Goal: Check status: Check status

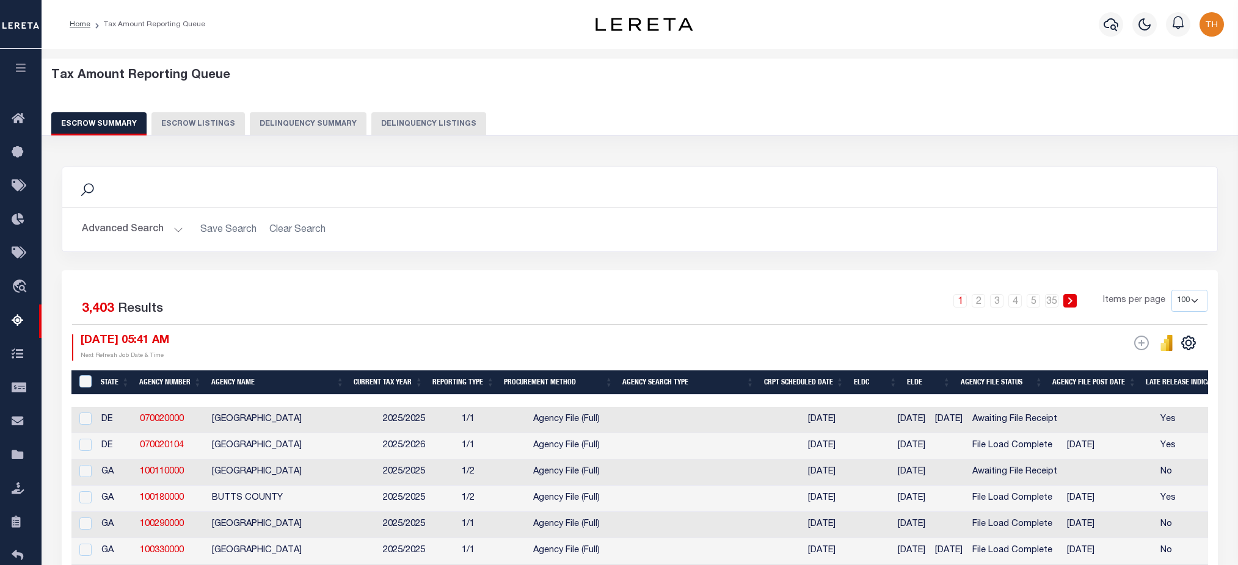
select select "100"
click at [139, 228] on button "Advanced Search" at bounding box center [132, 230] width 101 height 24
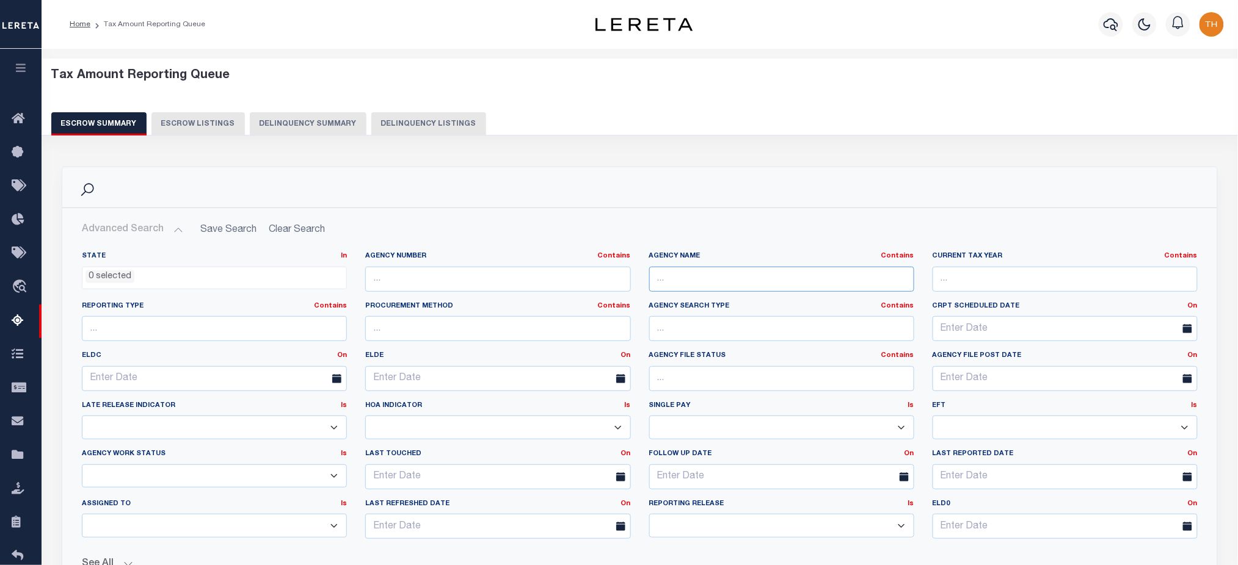
click at [715, 279] on input "text" at bounding box center [781, 279] width 265 height 25
paste input "[GEOGRAPHIC_DATA]"
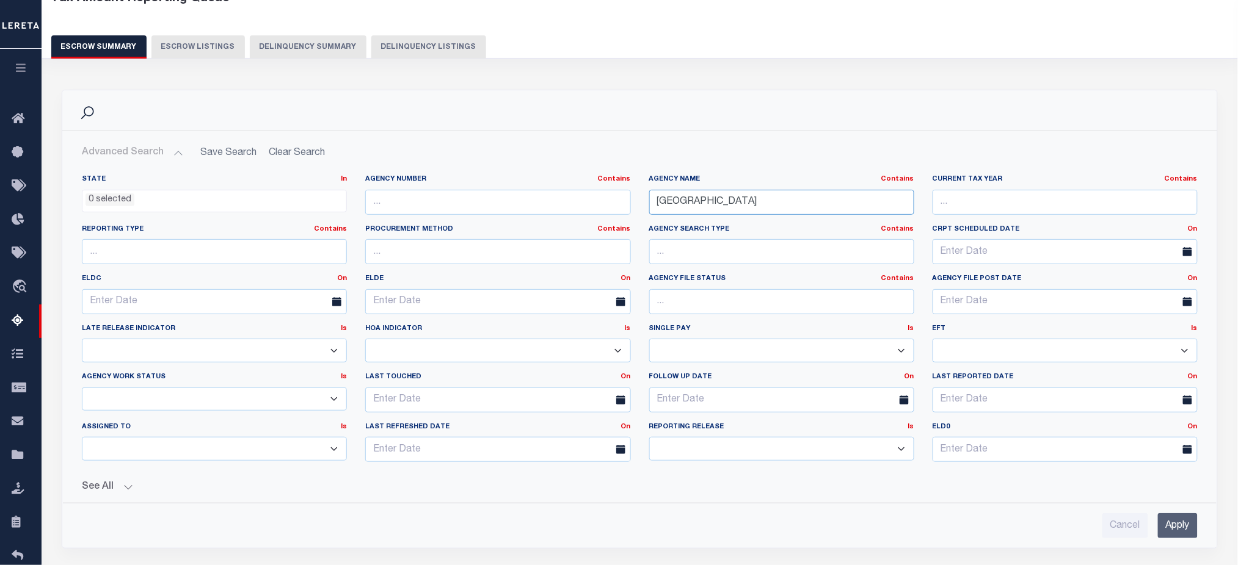
scroll to position [244, 0]
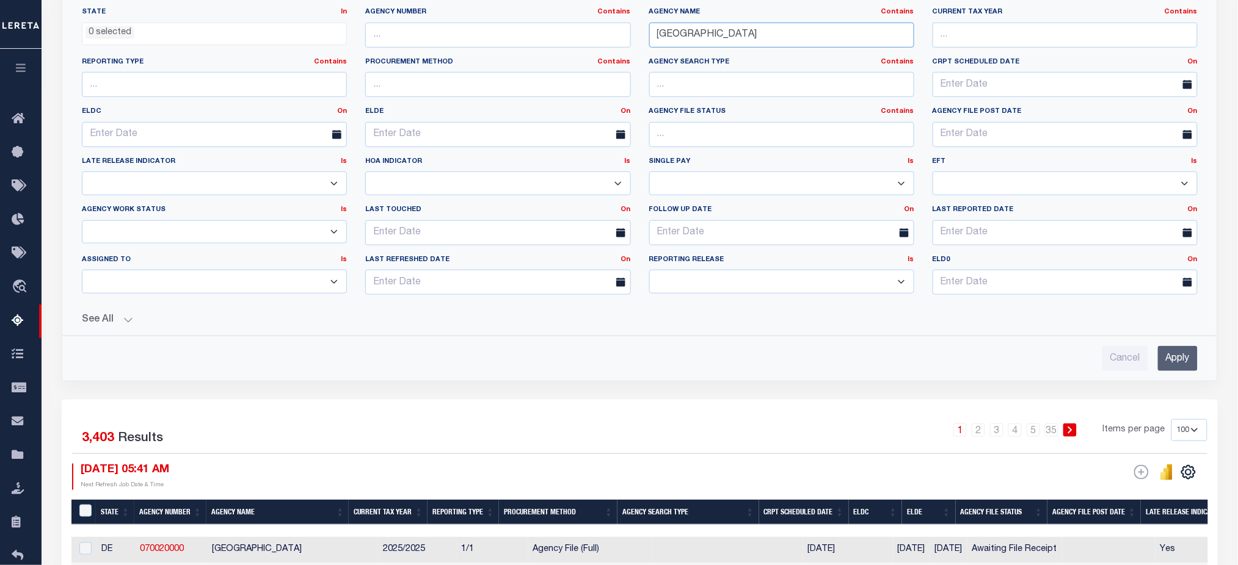
type input "[GEOGRAPHIC_DATA]"
click at [1180, 354] on input "Apply" at bounding box center [1178, 358] width 40 height 25
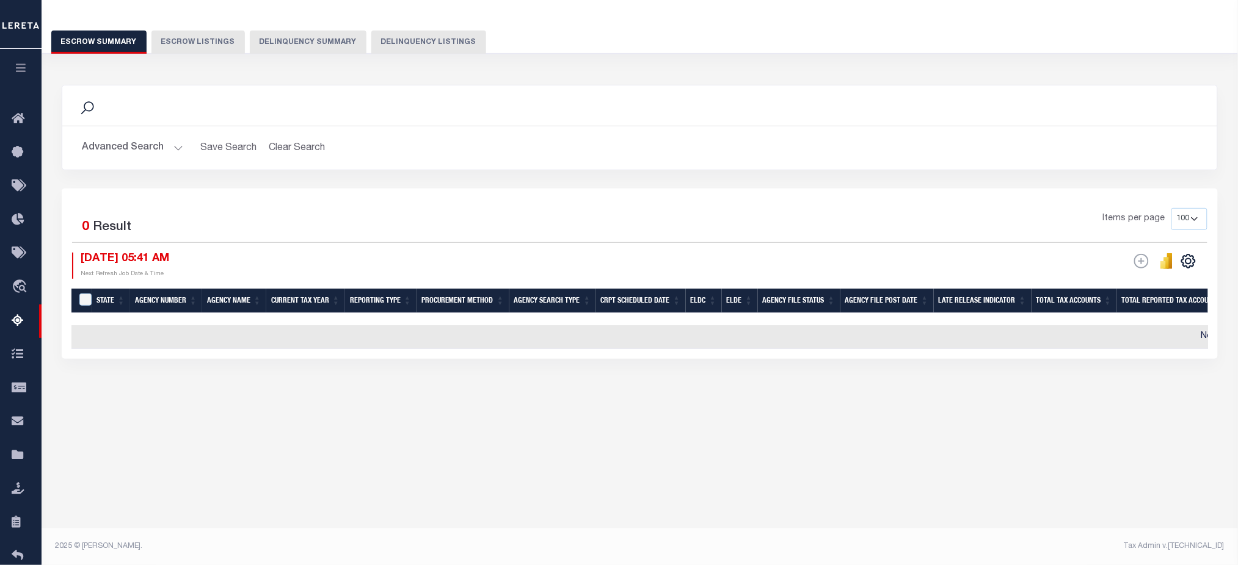
scroll to position [81, 0]
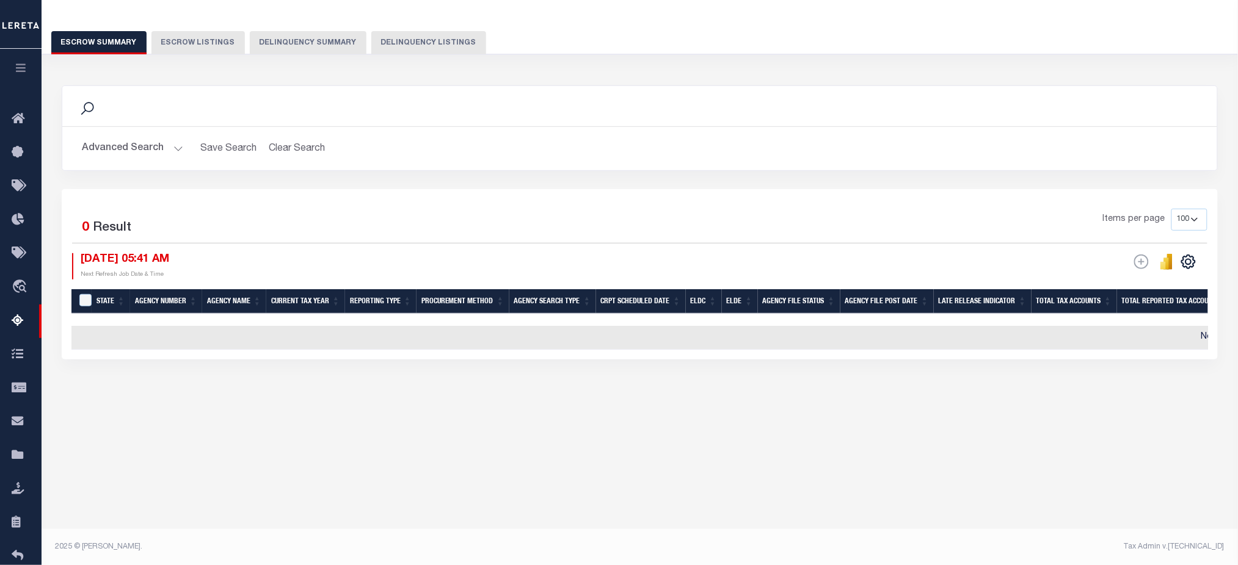
click at [115, 150] on button "Advanced Search" at bounding box center [132, 149] width 101 height 24
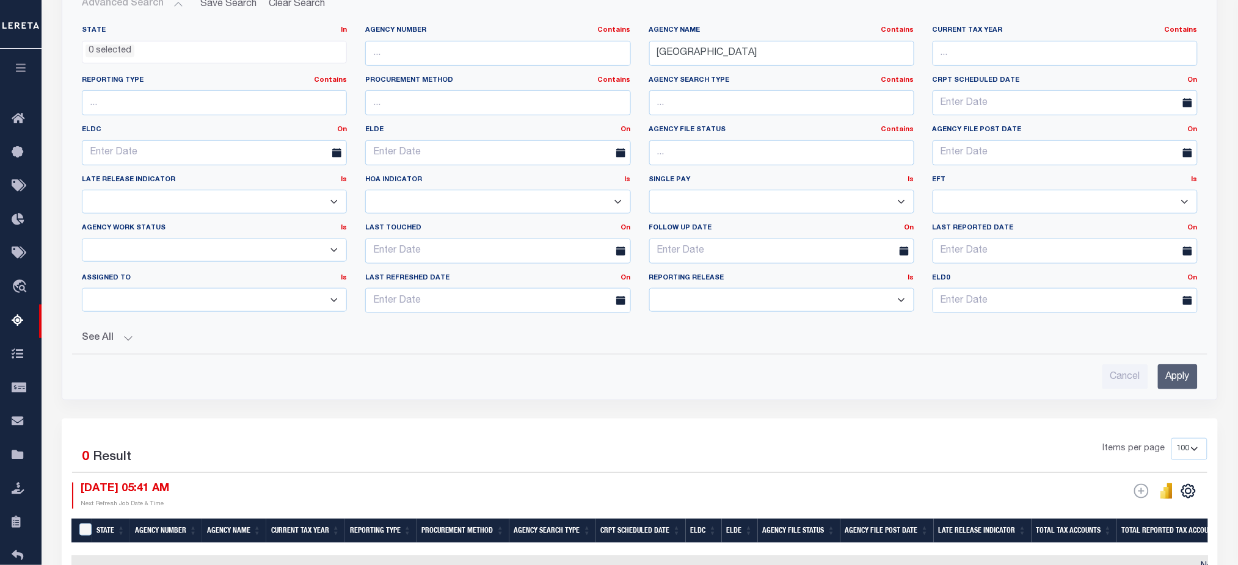
scroll to position [244, 0]
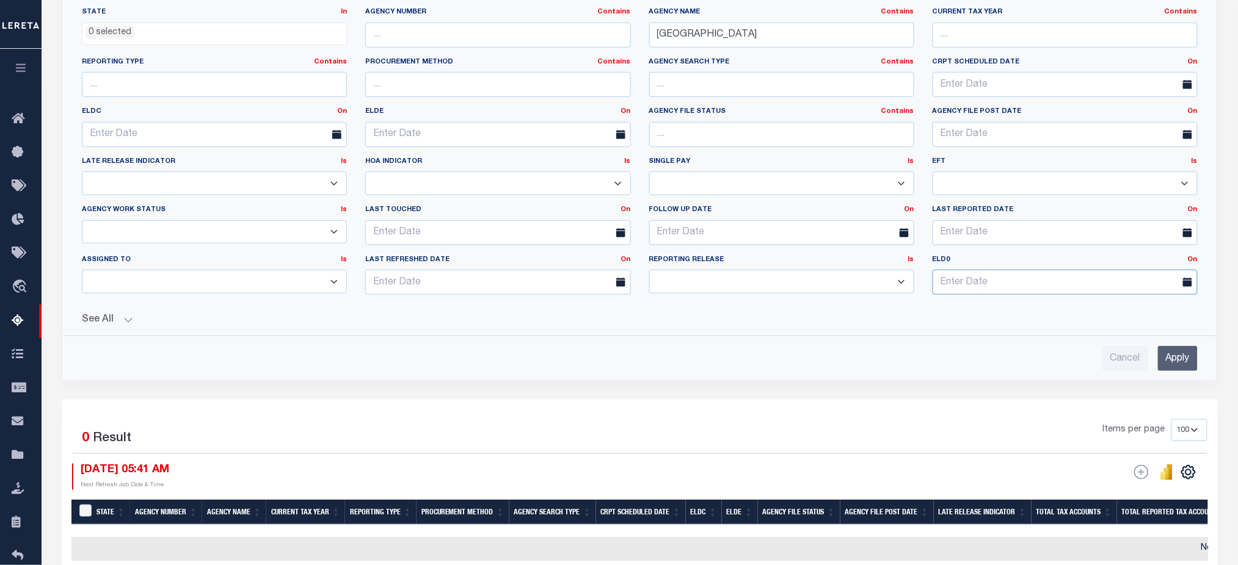
click at [970, 280] on input "text" at bounding box center [1064, 282] width 265 height 25
click at [968, 352] on span "1" at bounding box center [973, 351] width 24 height 24
type input "[DATE]"
click at [1186, 358] on input "Apply" at bounding box center [1178, 358] width 40 height 25
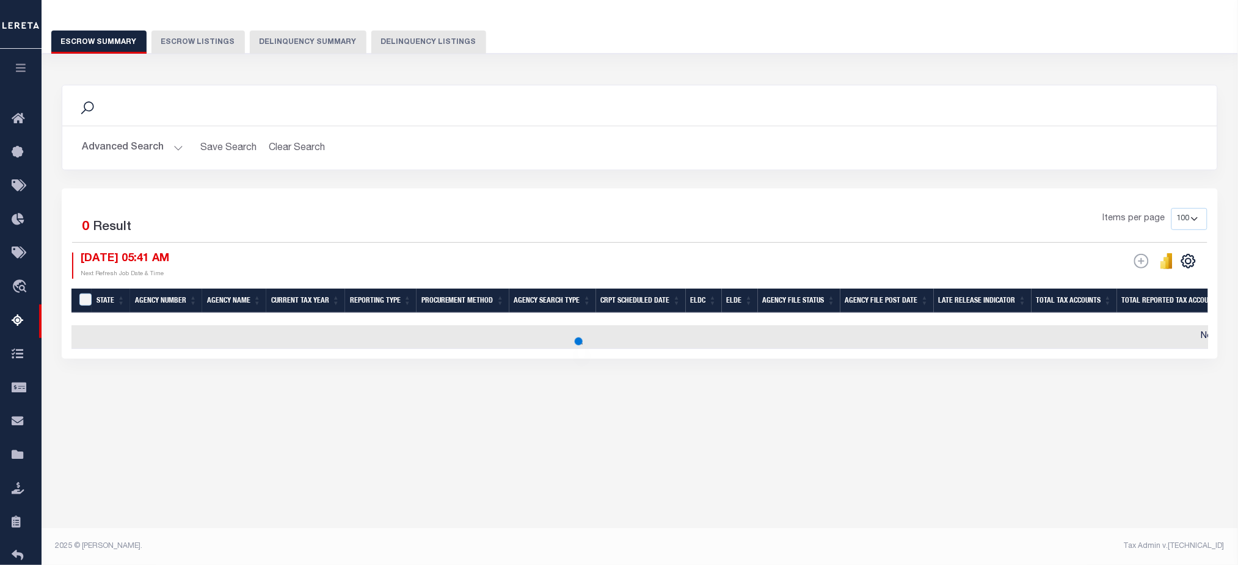
scroll to position [81, 0]
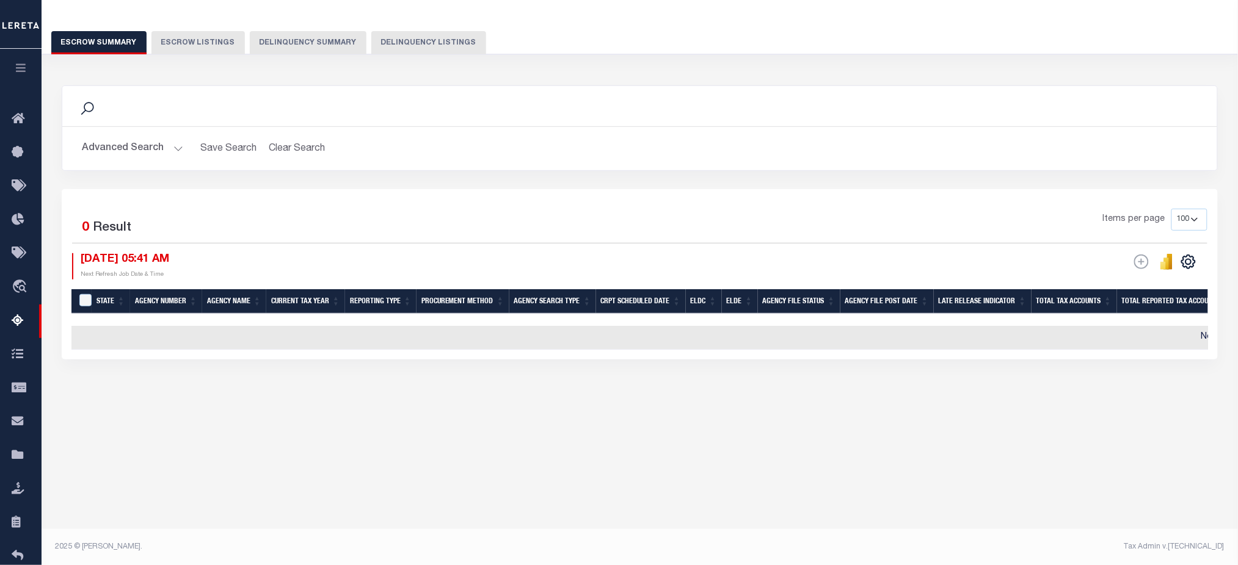
click at [127, 147] on button "Advanced Search" at bounding box center [132, 149] width 101 height 24
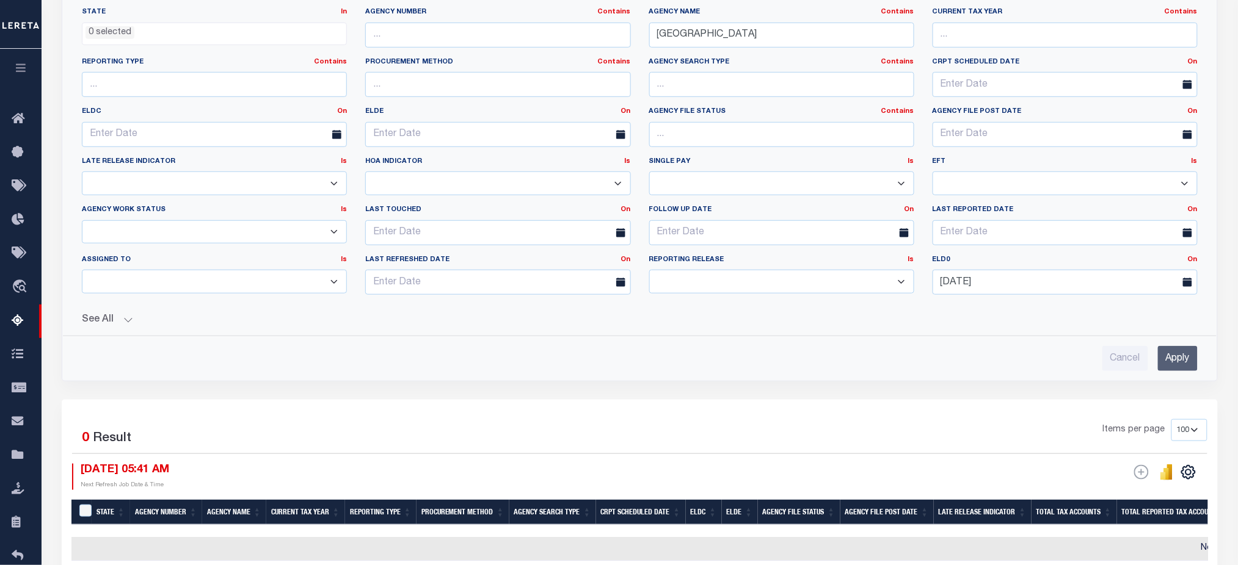
click at [1171, 363] on input "Apply" at bounding box center [1178, 358] width 40 height 25
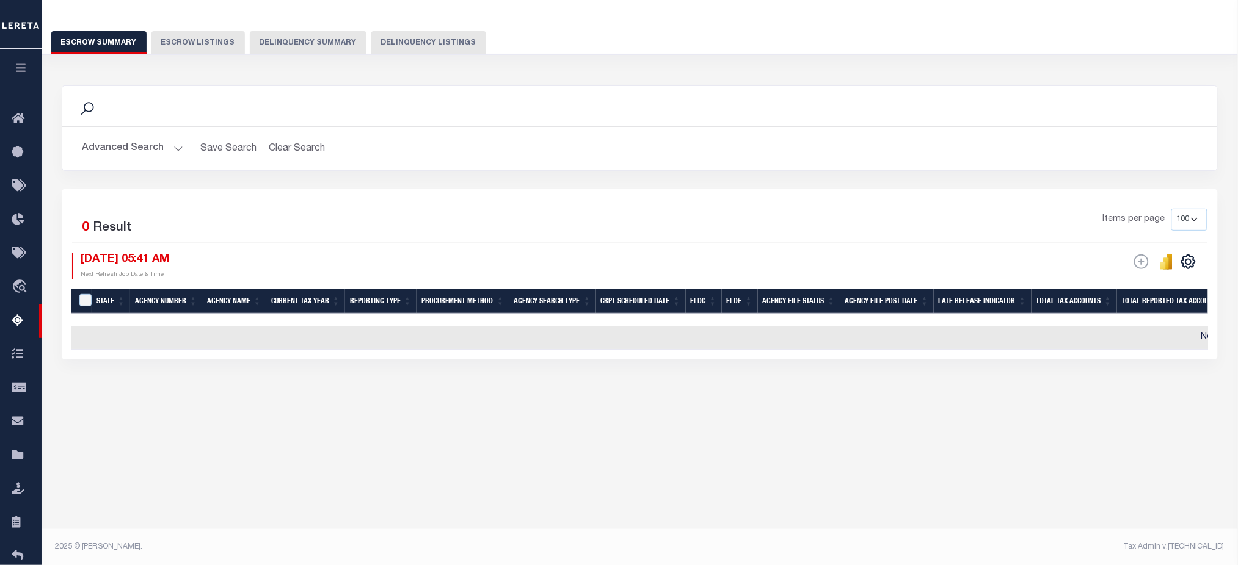
click at [154, 150] on button "Advanced Search" at bounding box center [132, 149] width 101 height 24
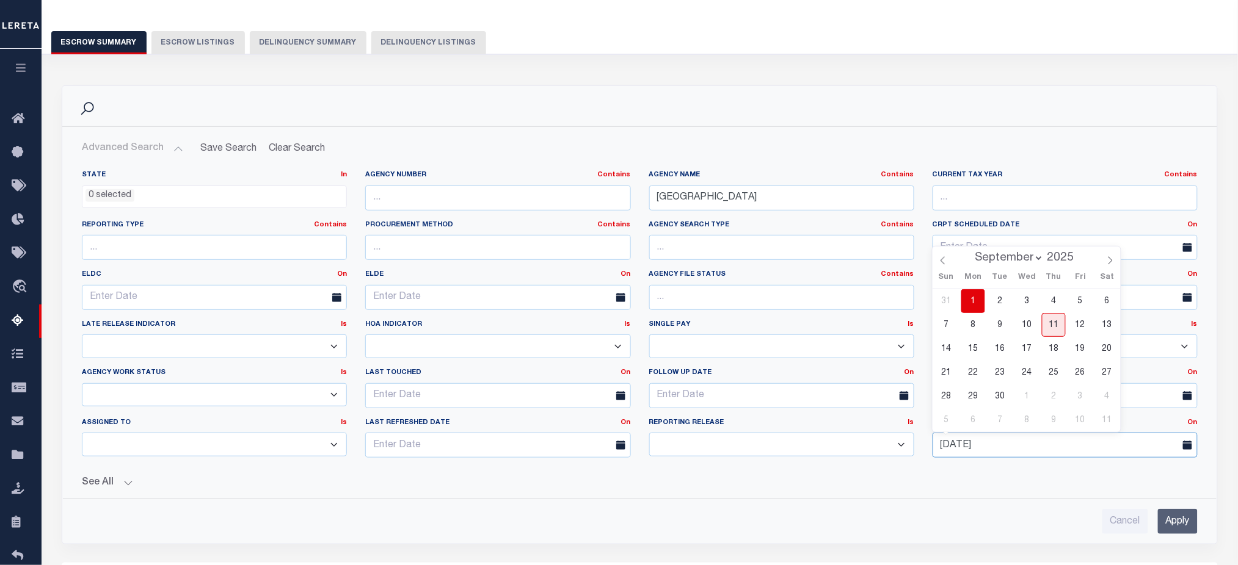
click at [1018, 448] on input "[DATE]" at bounding box center [1064, 445] width 265 height 25
drag, startPoint x: 943, startPoint y: 260, endPoint x: 964, endPoint y: 280, distance: 28.9
click at [943, 260] on icon at bounding box center [942, 260] width 9 height 9
select select "7"
drag, startPoint x: 1077, startPoint y: 304, endPoint x: 1100, endPoint y: 380, distance: 79.2
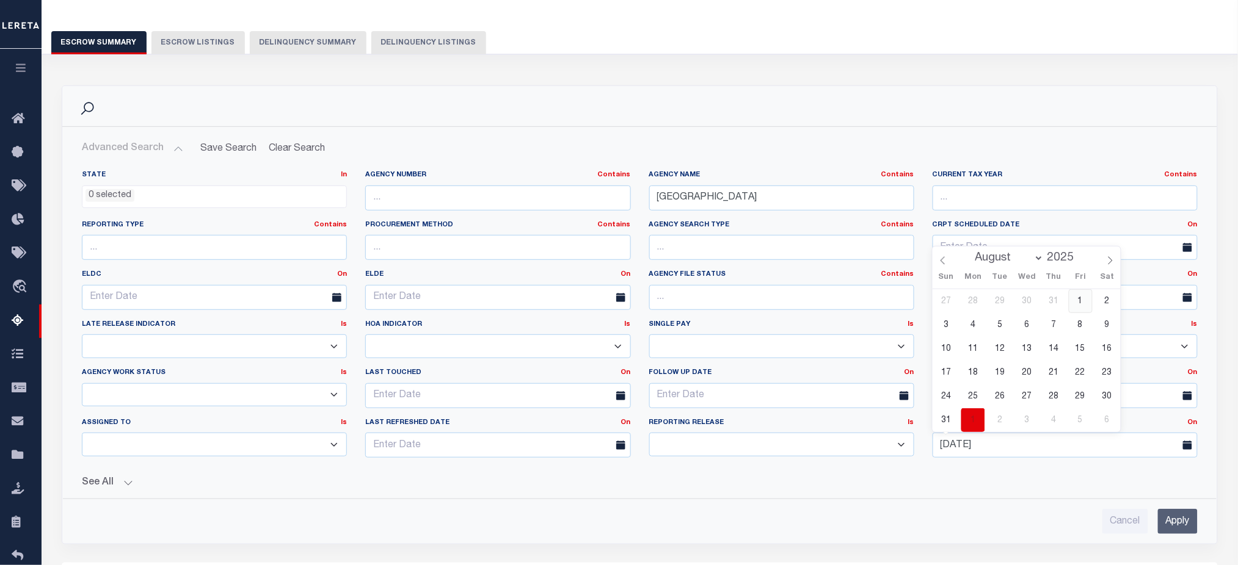
click at [1077, 303] on span "1" at bounding box center [1081, 301] width 24 height 24
type input "[DATE]"
click at [1175, 526] on input "Apply" at bounding box center [1178, 521] width 40 height 25
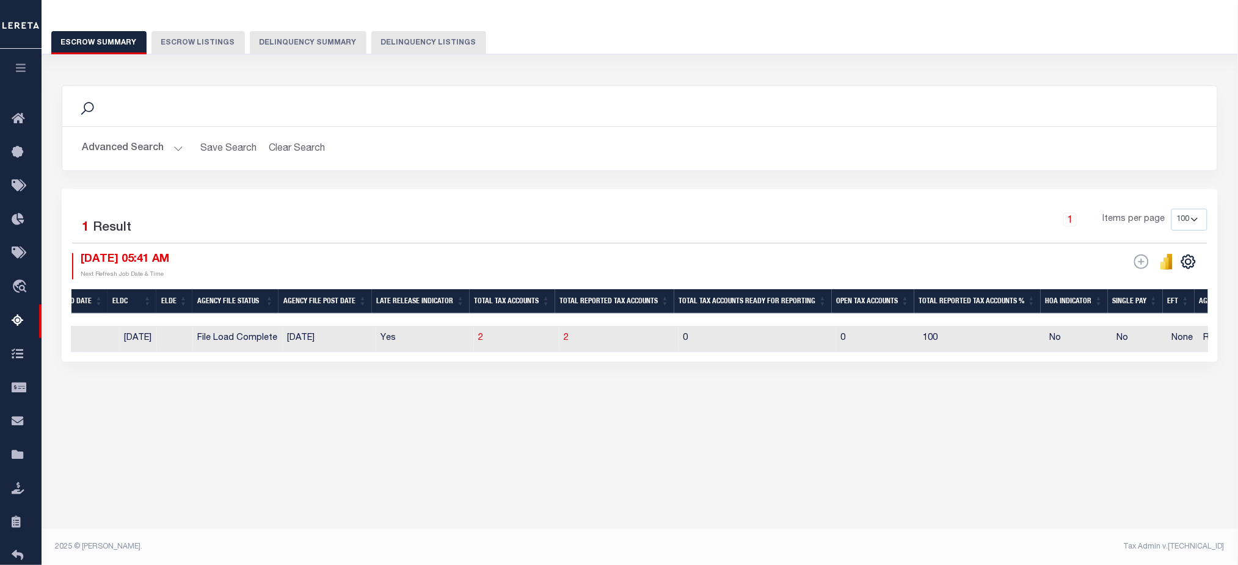
scroll to position [0, 448]
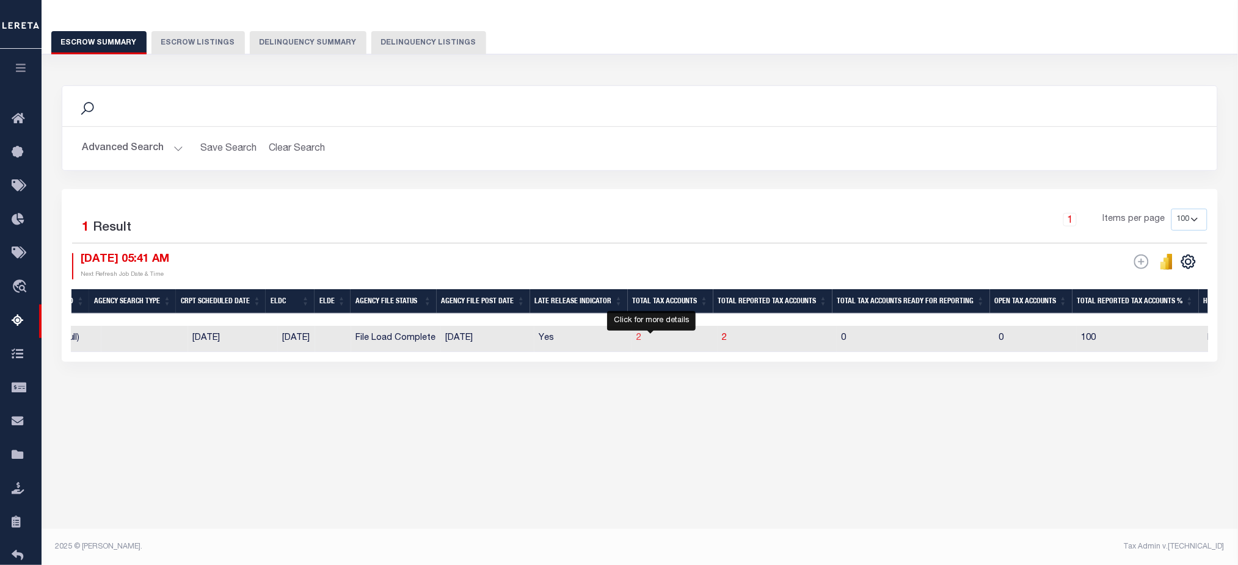
click at [642, 338] on span "2" at bounding box center [639, 338] width 5 height 9
select select "100"
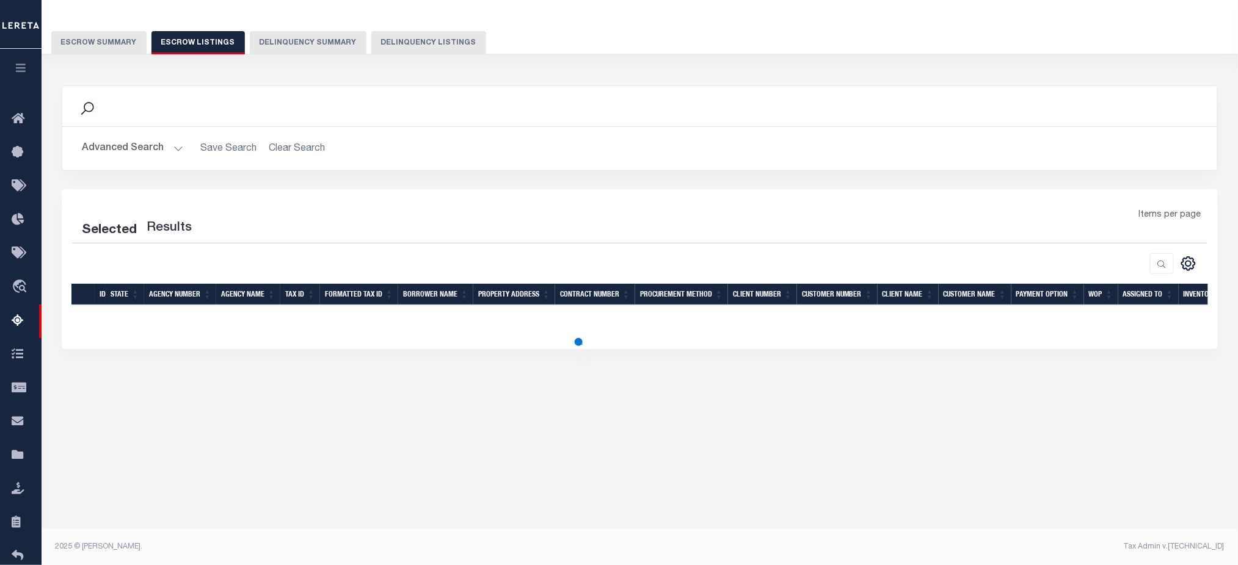
select select "100"
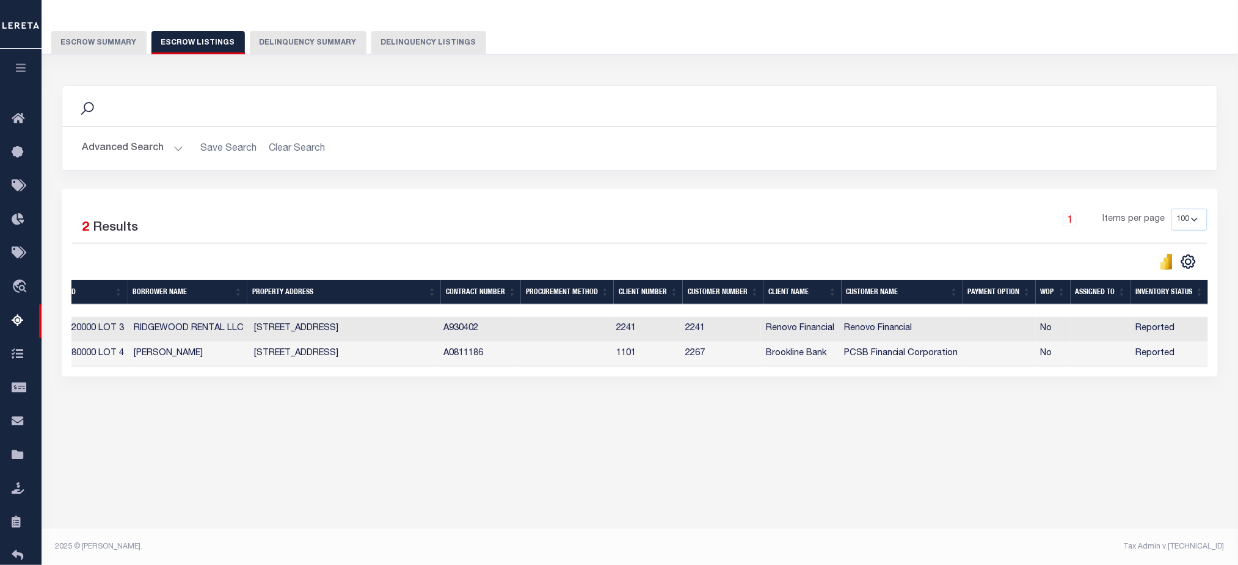
scroll to position [0, 0]
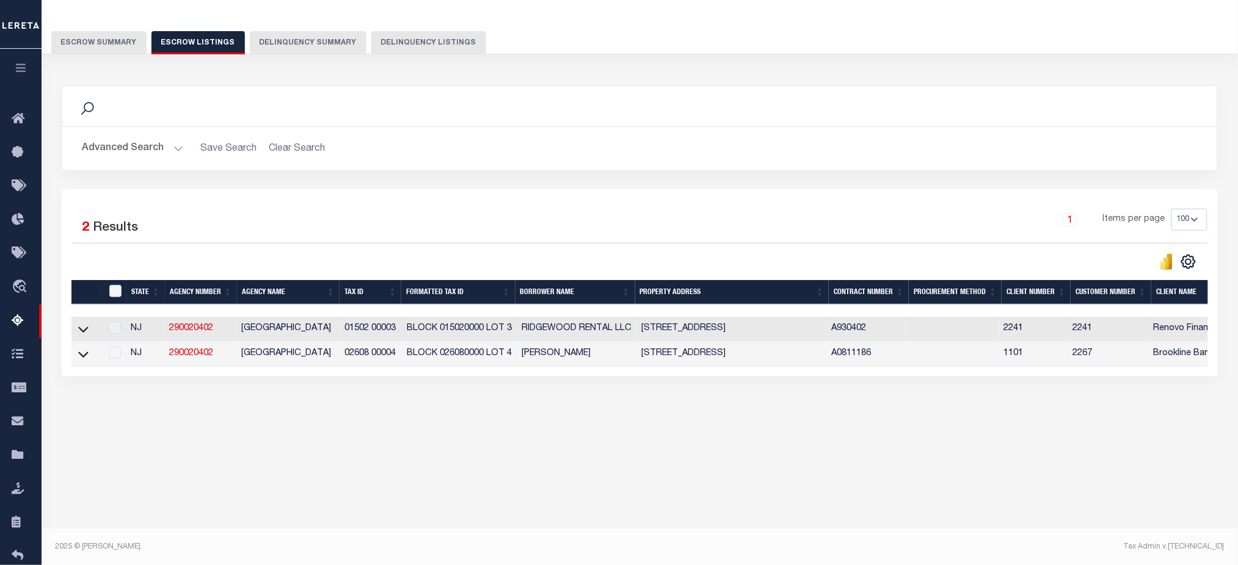
drag, startPoint x: 82, startPoint y: 358, endPoint x: 174, endPoint y: 375, distance: 93.8
click at [82, 358] on icon at bounding box center [83, 355] width 10 height 6
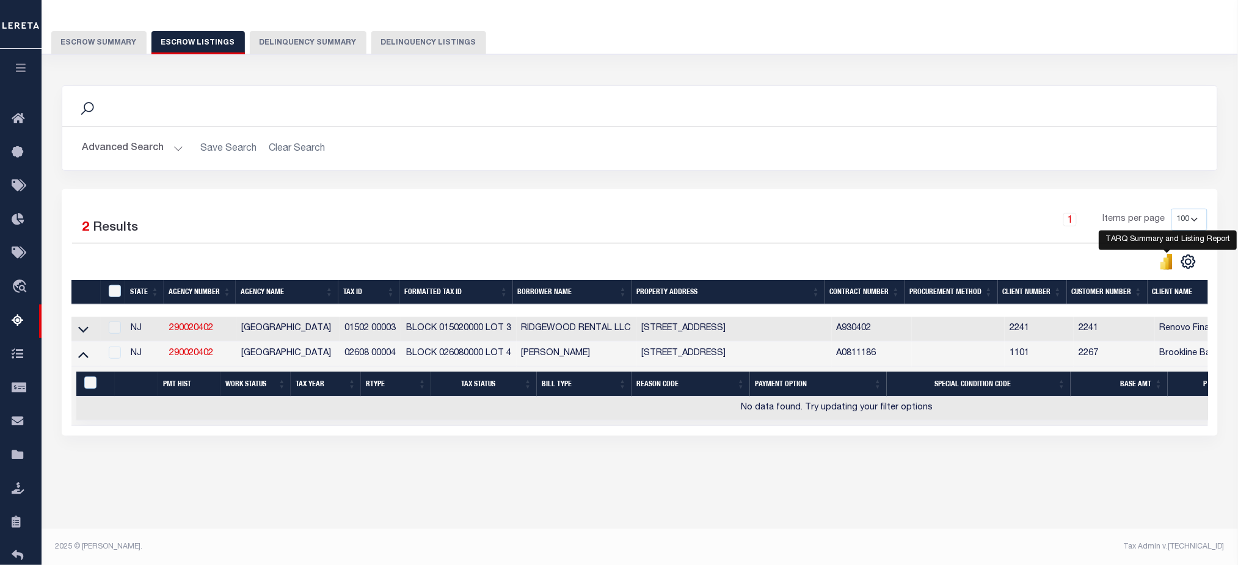
click at [1161, 267] on icon "" at bounding box center [1162, 266] width 5 height 8
click at [852, 360] on td "A0811186" at bounding box center [872, 354] width 80 height 25
copy td "A0811186"
click at [368, 357] on td "02608 00004" at bounding box center [370, 354] width 62 height 25
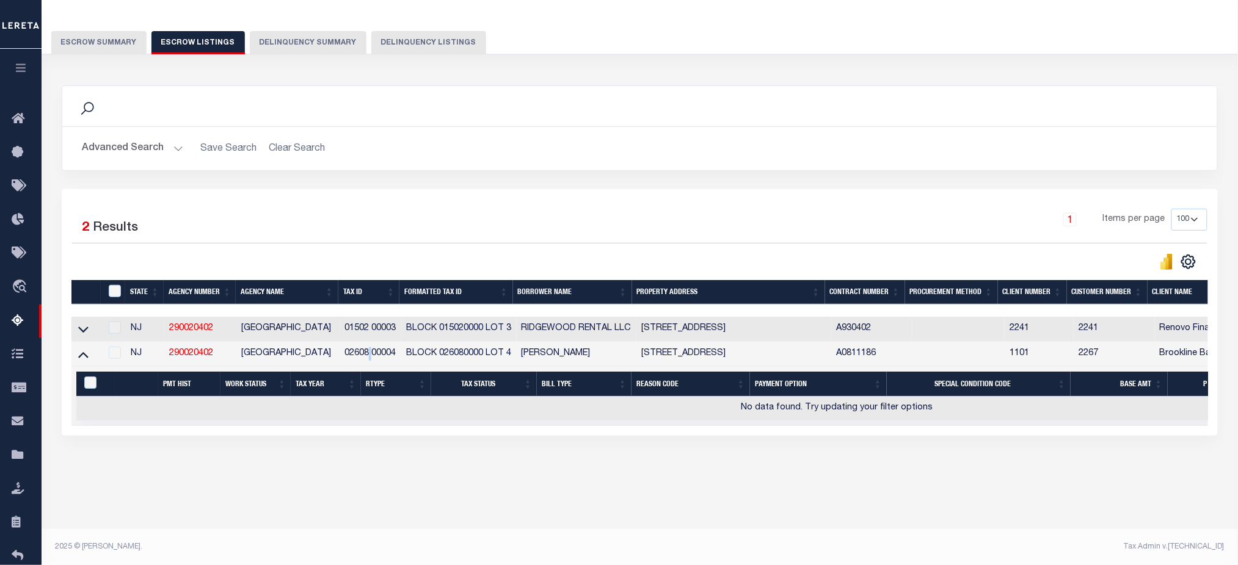
click at [368, 357] on td "02608 00004" at bounding box center [370, 354] width 62 height 25
copy td "02608 00004"
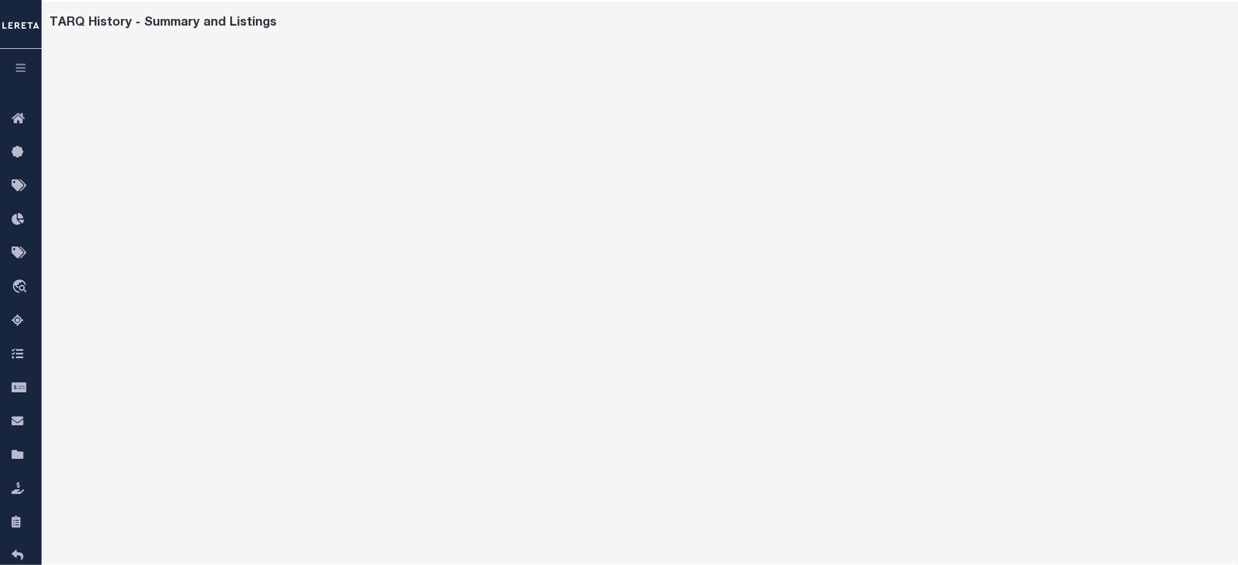
scroll to position [81, 0]
click at [24, 67] on icon "button" at bounding box center [21, 67] width 14 height 11
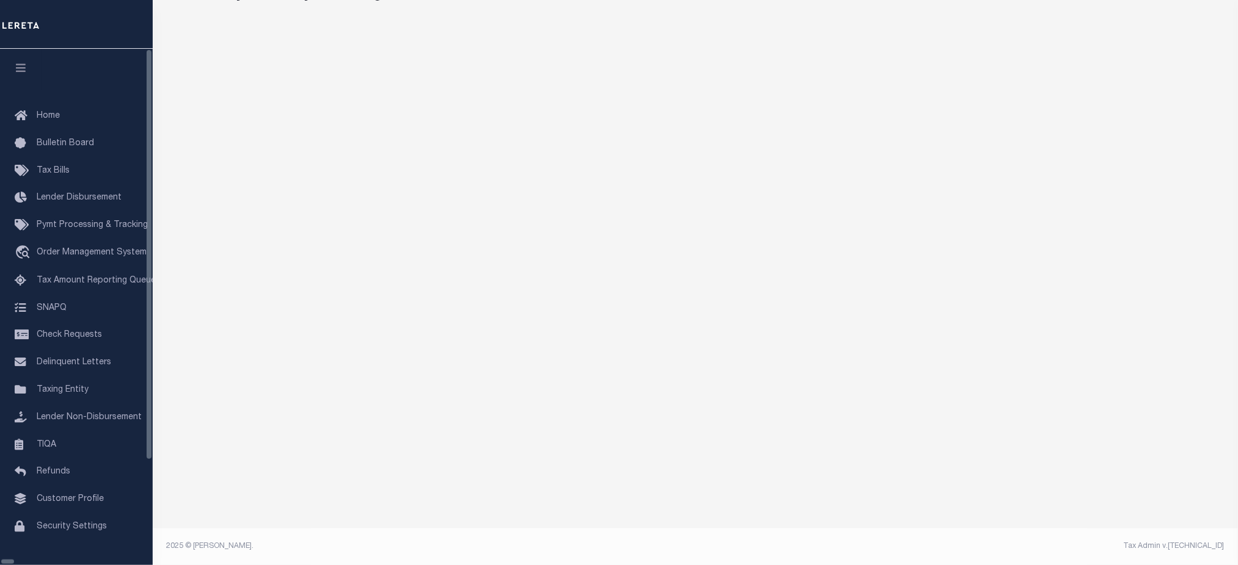
scroll to position [72, 0]
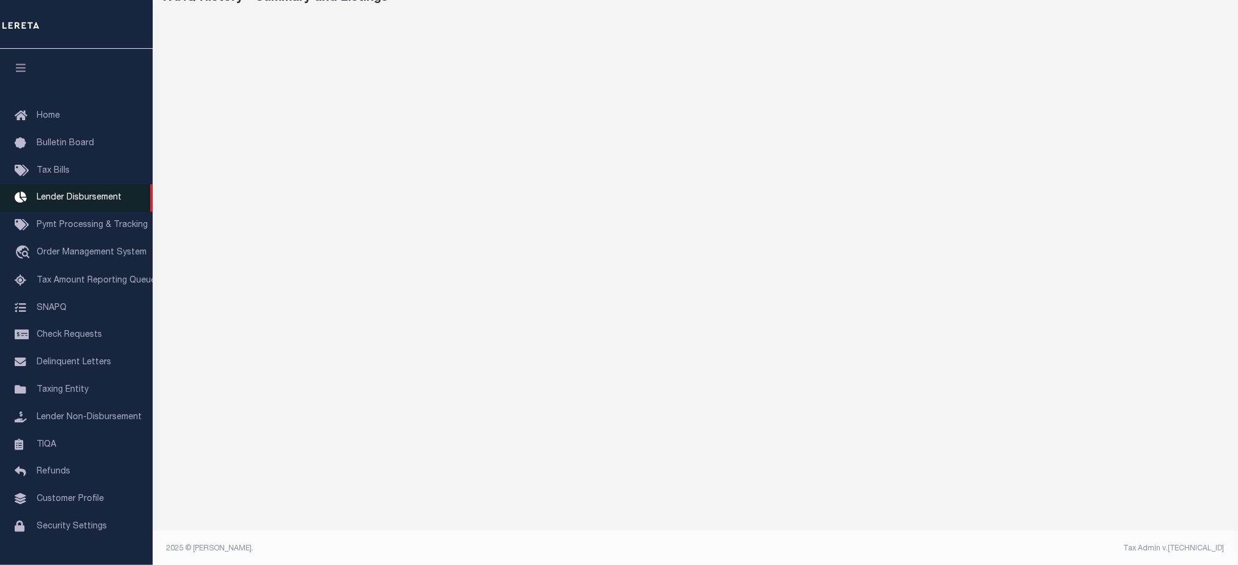
click at [84, 205] on link "Lender Disbursement" at bounding box center [76, 197] width 153 height 27
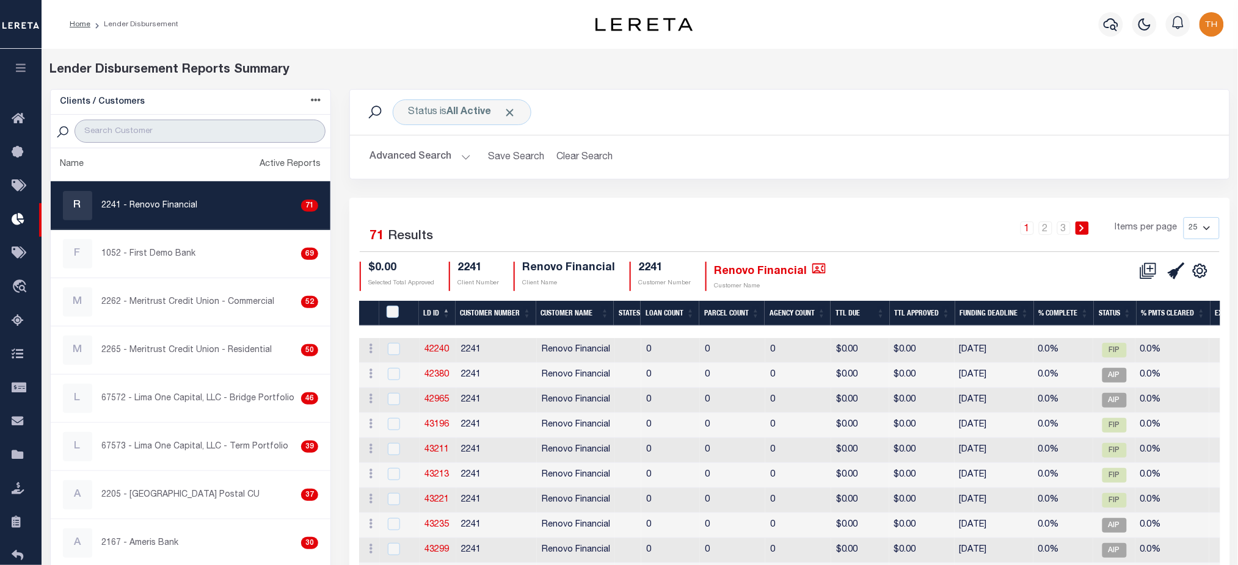
click at [180, 133] on input "search" at bounding box center [199, 131] width 251 height 23
type input "PCSB"
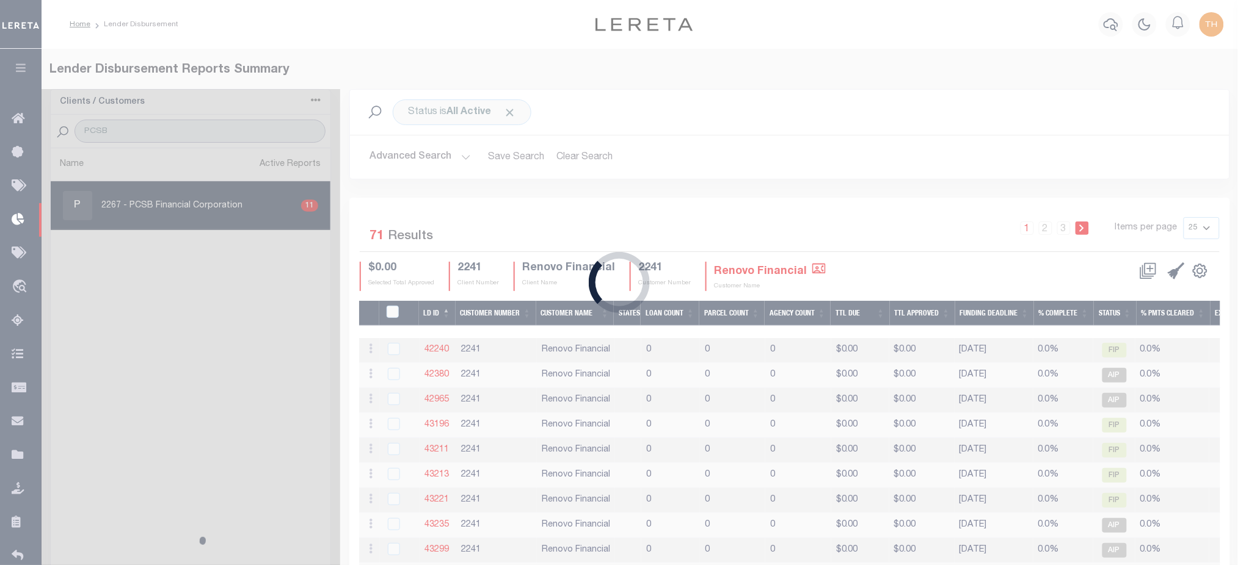
select select
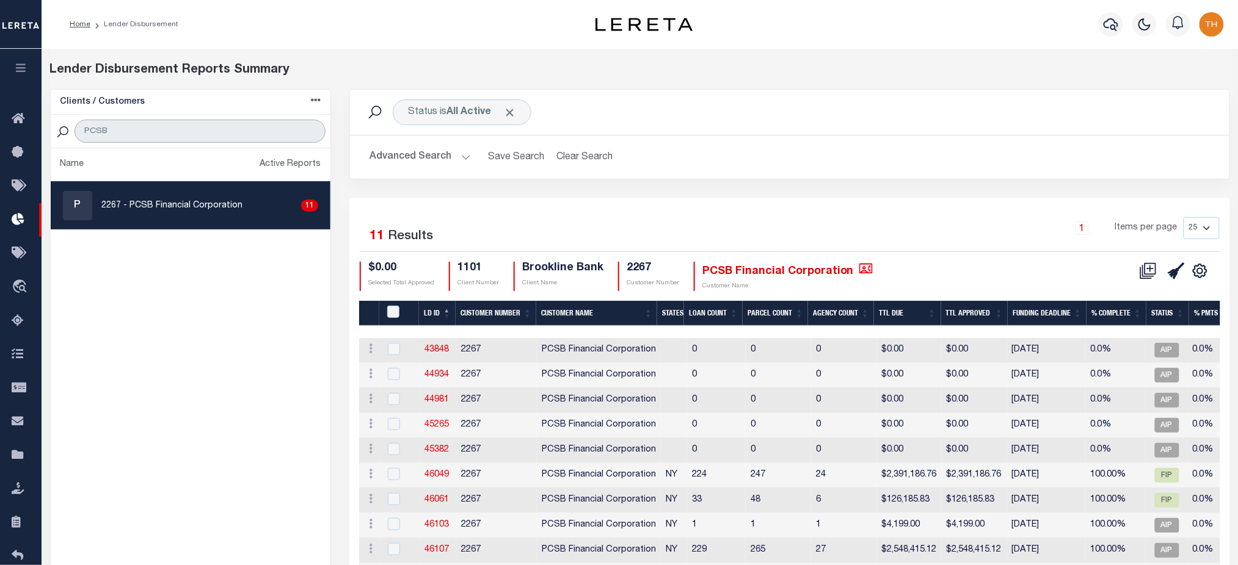
type input "PCSB"
click at [413, 155] on button "Advanced Search" at bounding box center [419, 157] width 101 height 24
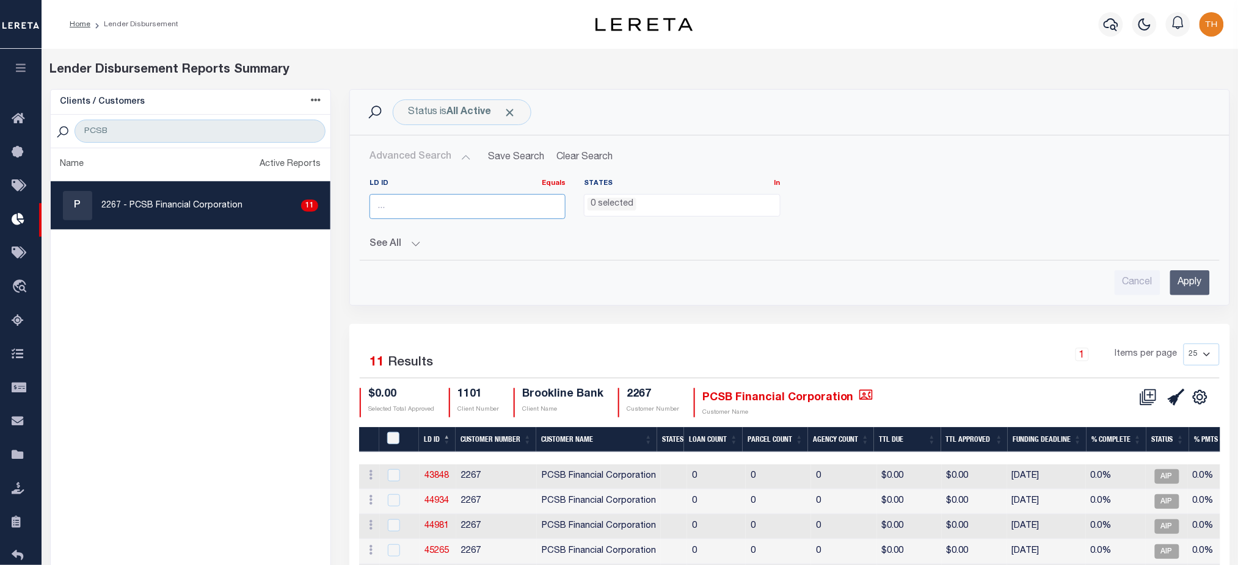
click at [435, 205] on input "number" at bounding box center [467, 206] width 196 height 25
paste input "45334"
type input "45334"
click at [514, 112] on span "Click to Remove" at bounding box center [509, 112] width 13 height 13
click at [1194, 287] on input "Apply" at bounding box center [1190, 282] width 40 height 25
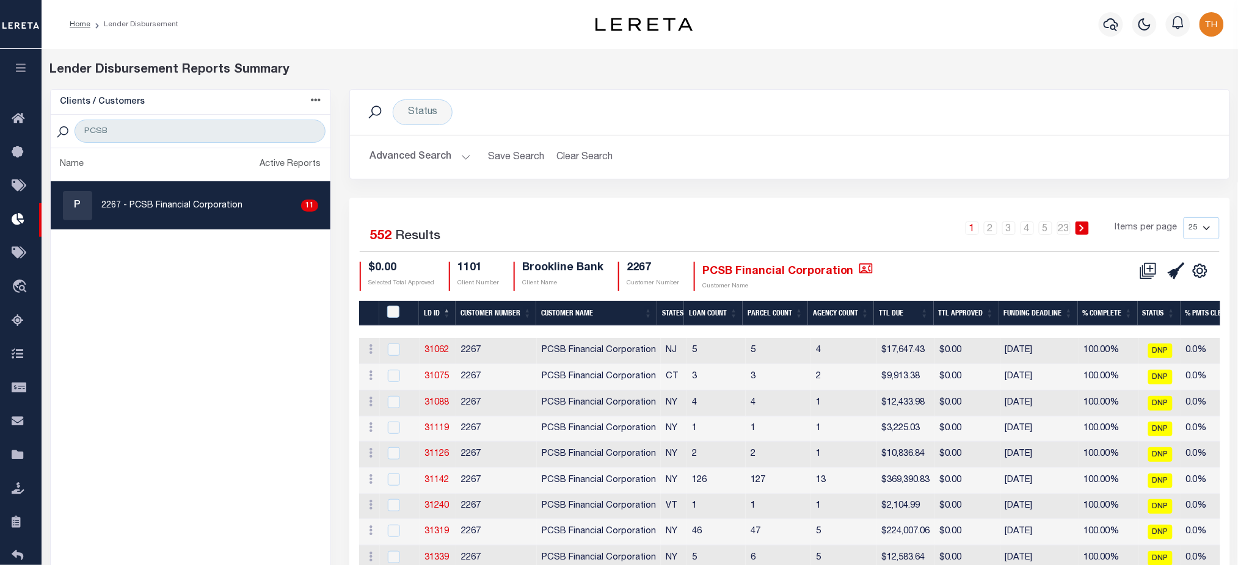
click at [435, 351] on link "31062" at bounding box center [436, 350] width 24 height 9
checkbox input "true"
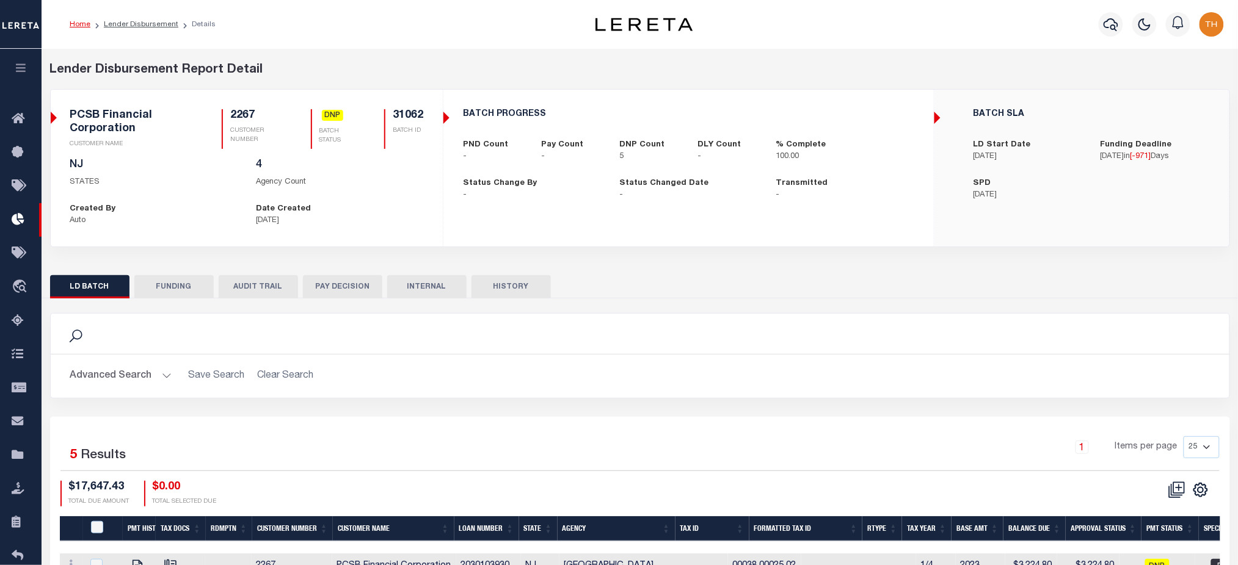
checkbox input "true"
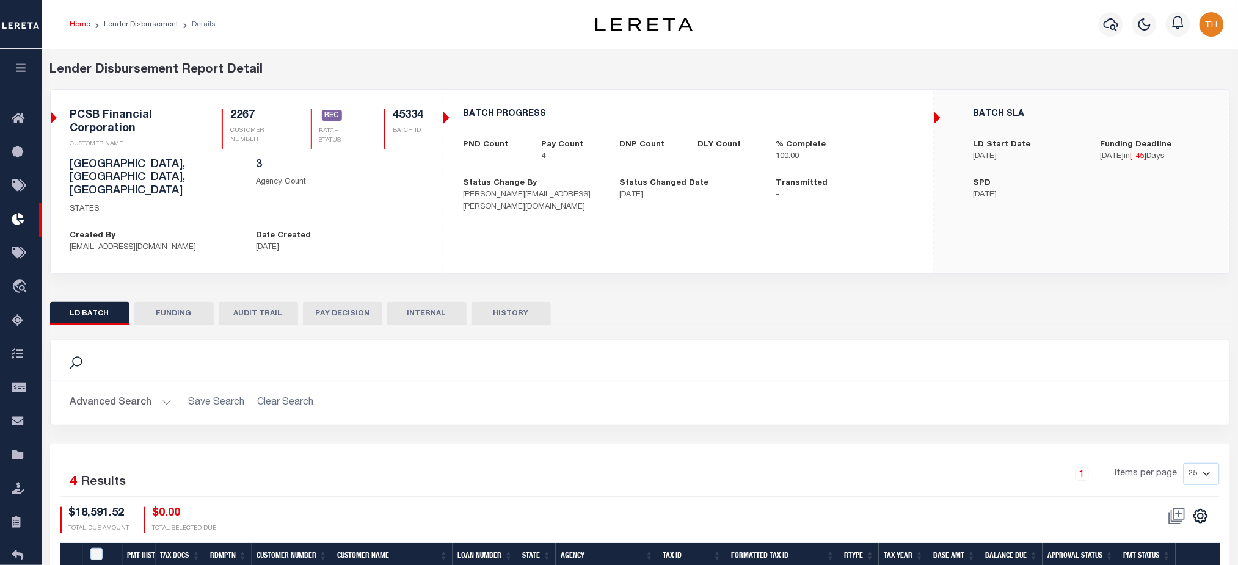
drag, startPoint x: 67, startPoint y: 201, endPoint x: 317, endPoint y: 222, distance: 251.2
click at [317, 222] on div "1101 CLIENT NUMBER Brookline Bank CLIENT NAME 2267 CUSTOMER NUMBER PCSB Financi…" at bounding box center [246, 182] width 391 height 164
click at [574, 350] on div "Search" at bounding box center [639, 360] width 1159 height 21
click at [329, 302] on button "PAY DECISION" at bounding box center [342, 313] width 79 height 23
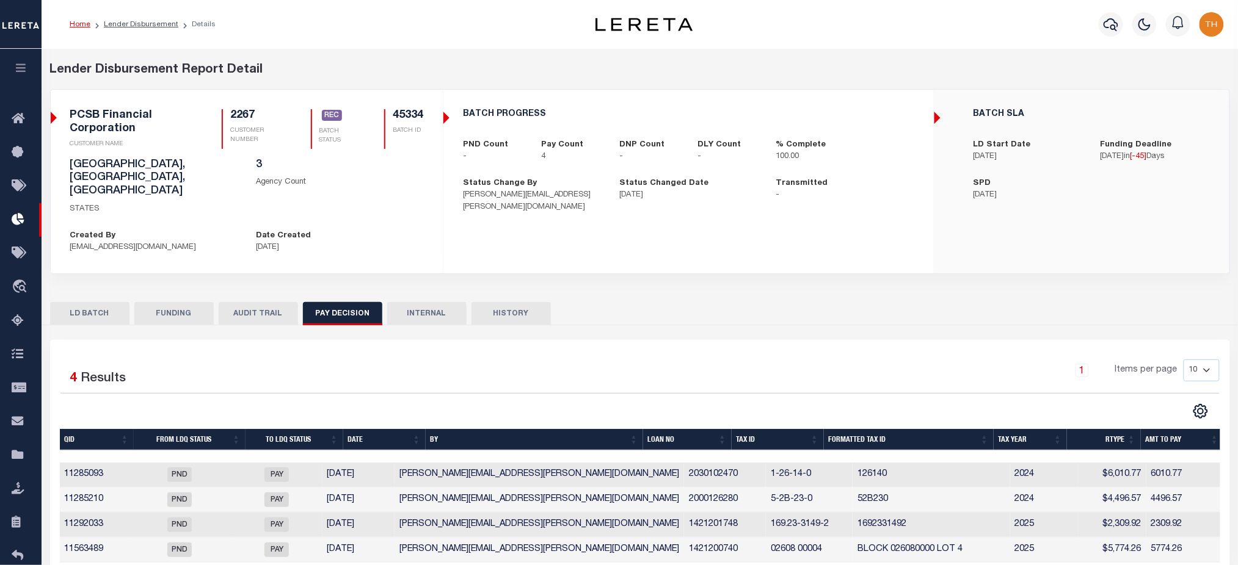
scroll to position [81, 0]
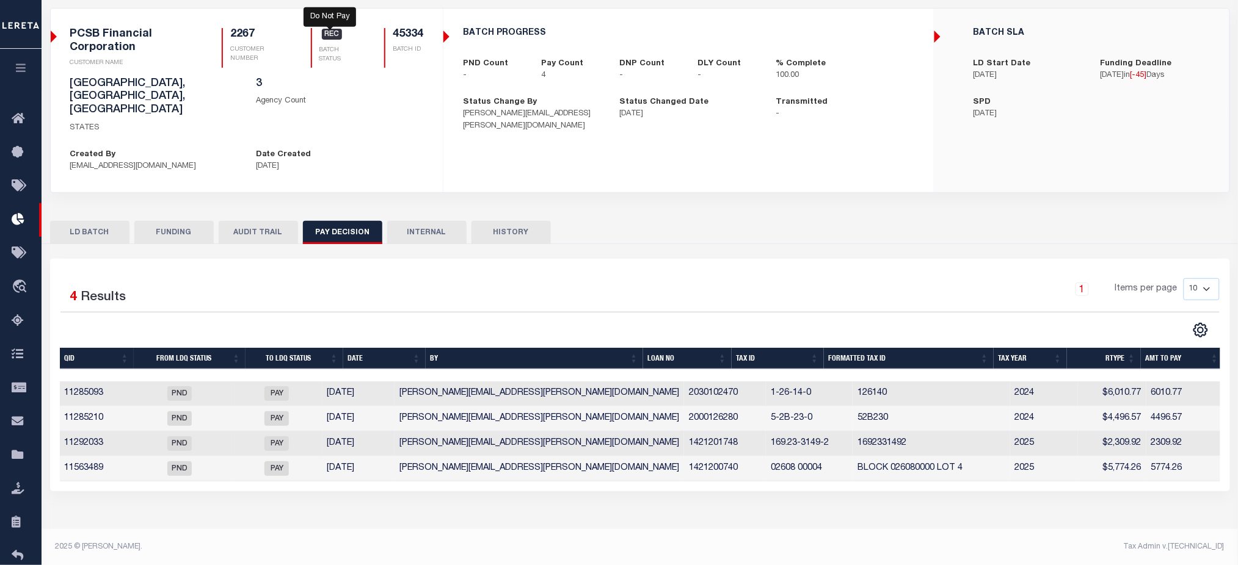
click at [335, 36] on span "REC" at bounding box center [332, 34] width 21 height 11
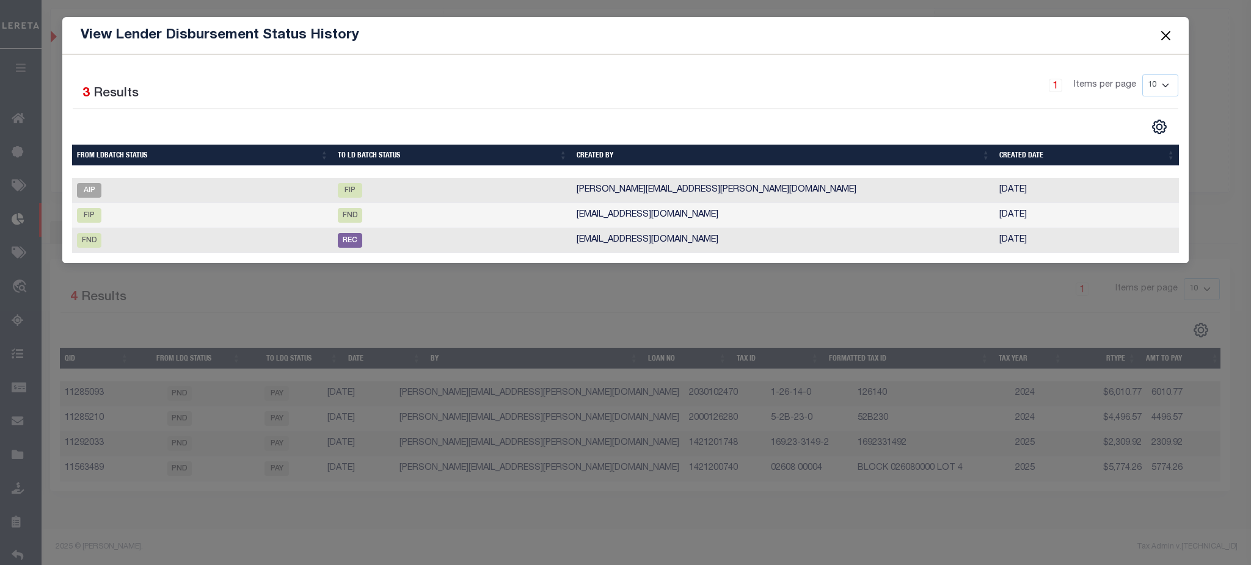
click at [1170, 39] on button "Close" at bounding box center [1165, 35] width 16 height 16
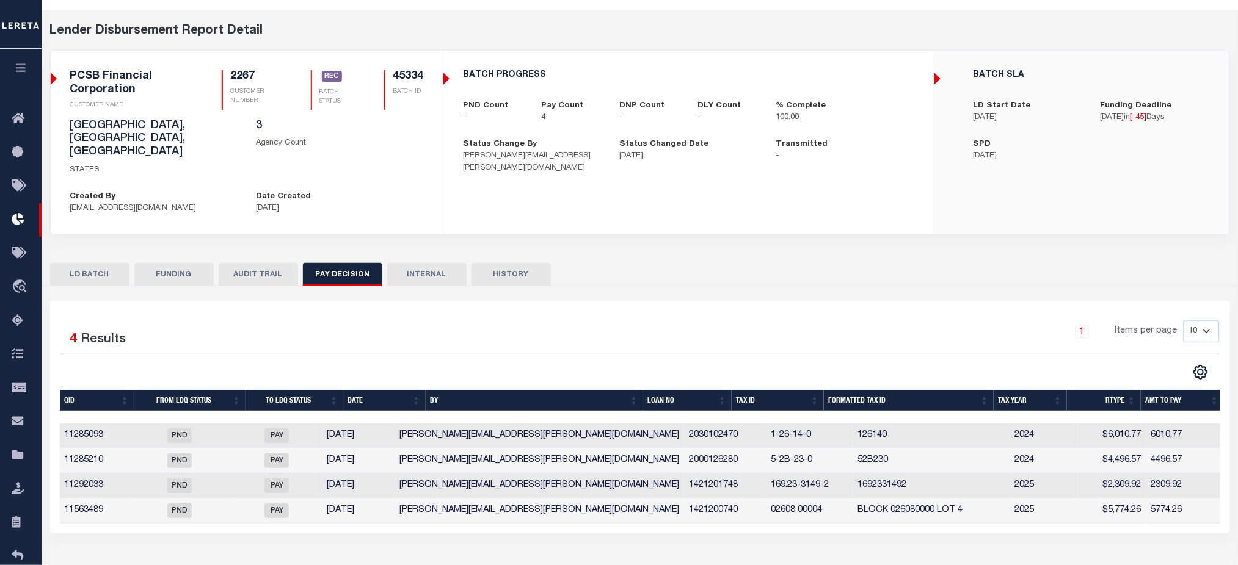
scroll to position [0, 0]
